Goal: Task Accomplishment & Management: Use online tool/utility

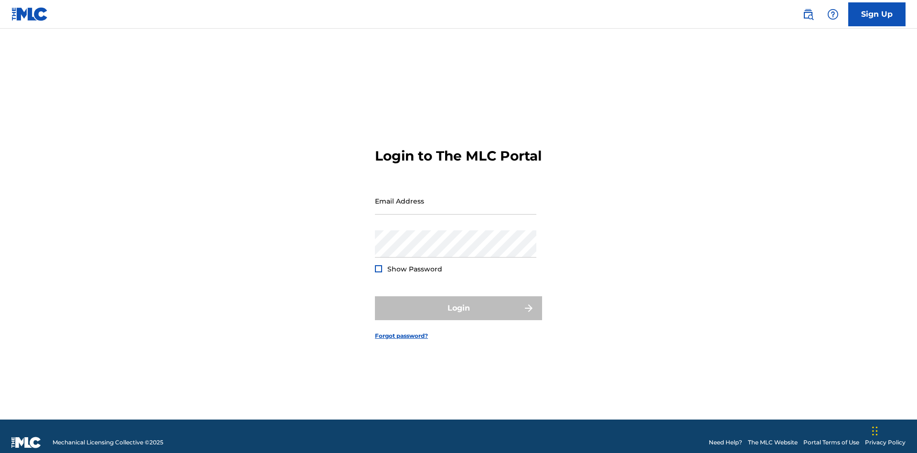
scroll to position [12, 0]
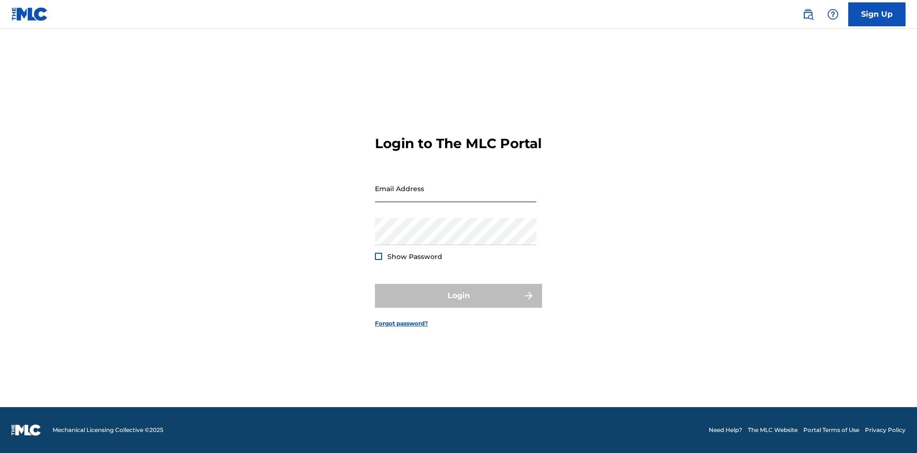
click at [455, 196] on input "Email Address" at bounding box center [455, 188] width 161 height 27
type input "[EMAIL_ADDRESS][DOMAIN_NAME]"
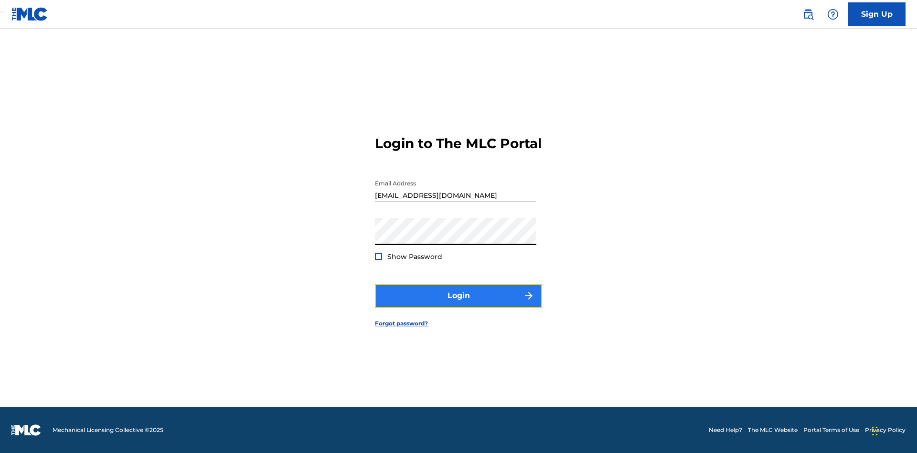
click at [458, 304] on button "Login" at bounding box center [458, 296] width 167 height 24
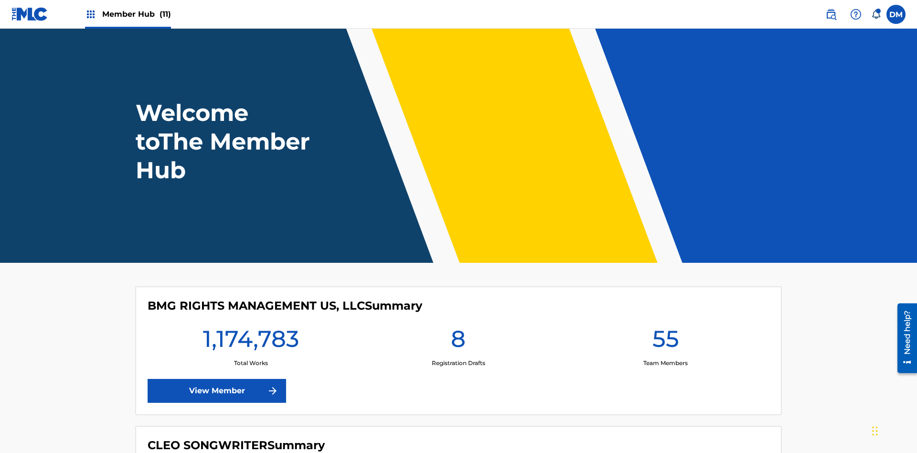
click at [136, 14] on span "Member Hub (11)" at bounding box center [136, 14] width 69 height 11
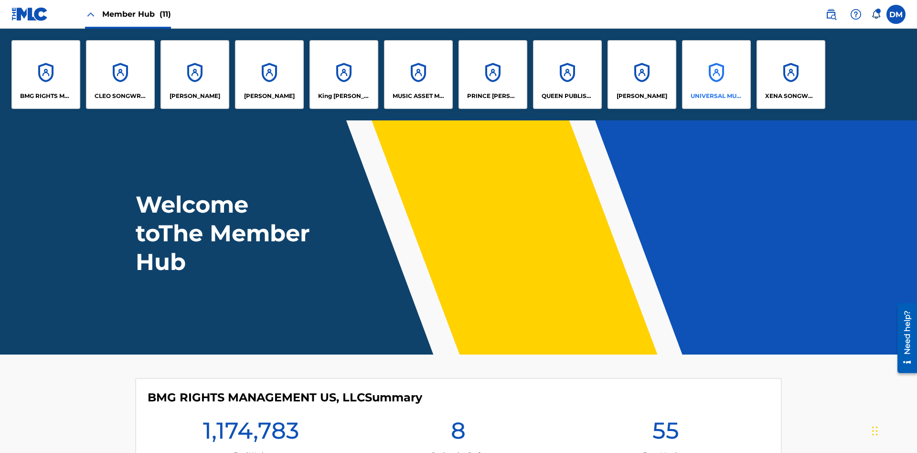
click at [716, 96] on p "UNIVERSAL MUSIC PUB GROUP" at bounding box center [716, 96] width 52 height 9
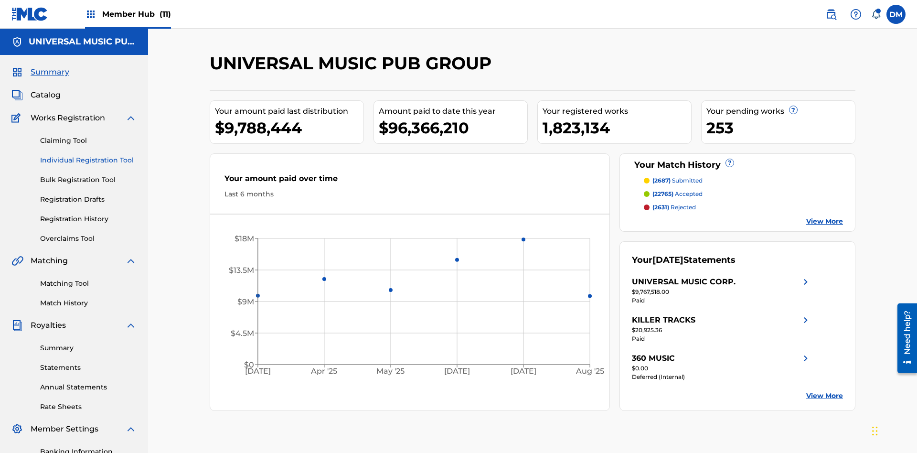
click at [88, 155] on link "Individual Registration Tool" at bounding box center [88, 160] width 96 height 10
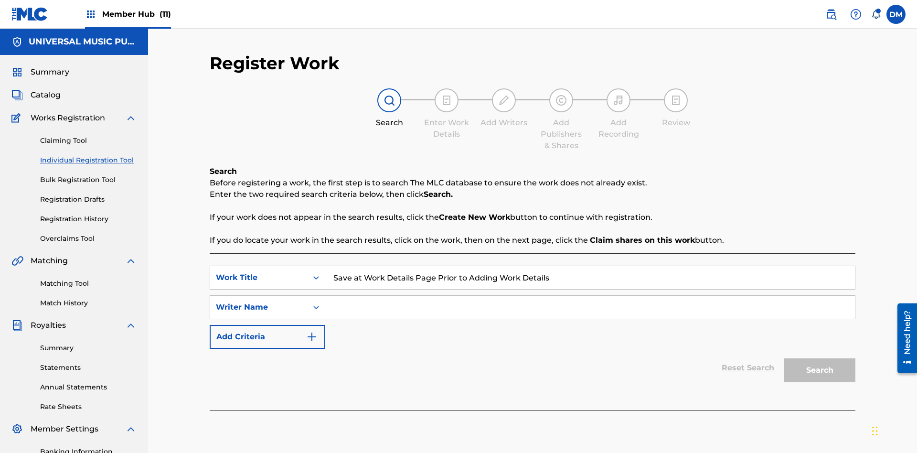
type input "Save at Work Details Page Prior to Adding Work Details"
click at [590, 296] on input "Search Form" at bounding box center [589, 307] width 529 height 23
type input "QWERTYUIOP"
click at [819, 358] on button "Search" at bounding box center [819, 370] width 72 height 24
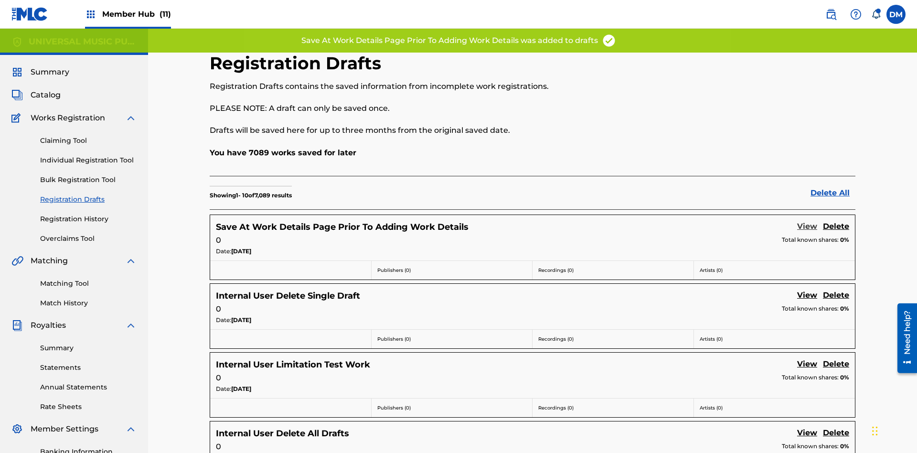
click at [807, 221] on link "View" at bounding box center [807, 227] width 20 height 13
